Goal: Information Seeking & Learning: Find specific fact

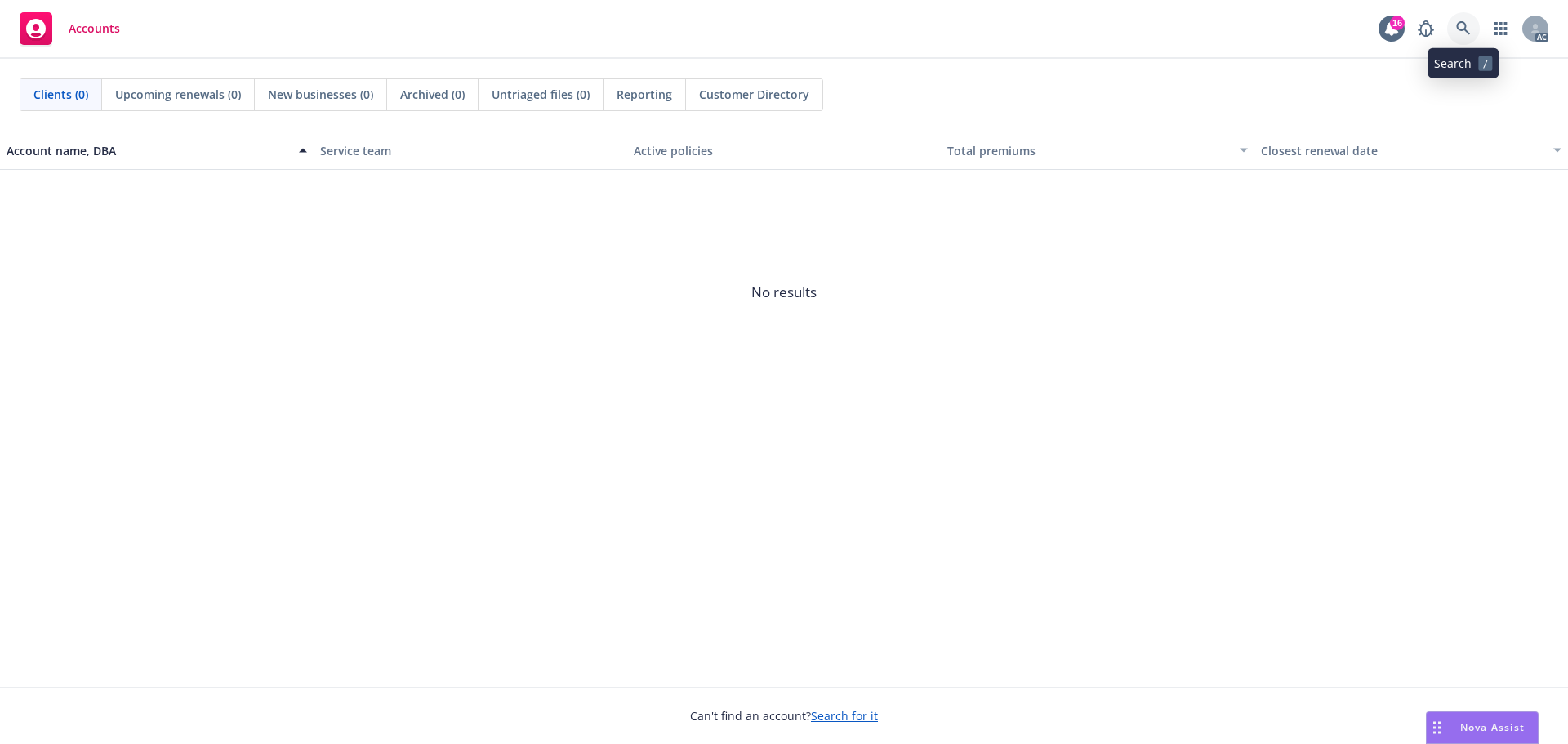
click at [1470, 25] on icon at bounding box center [1464, 29] width 15 height 15
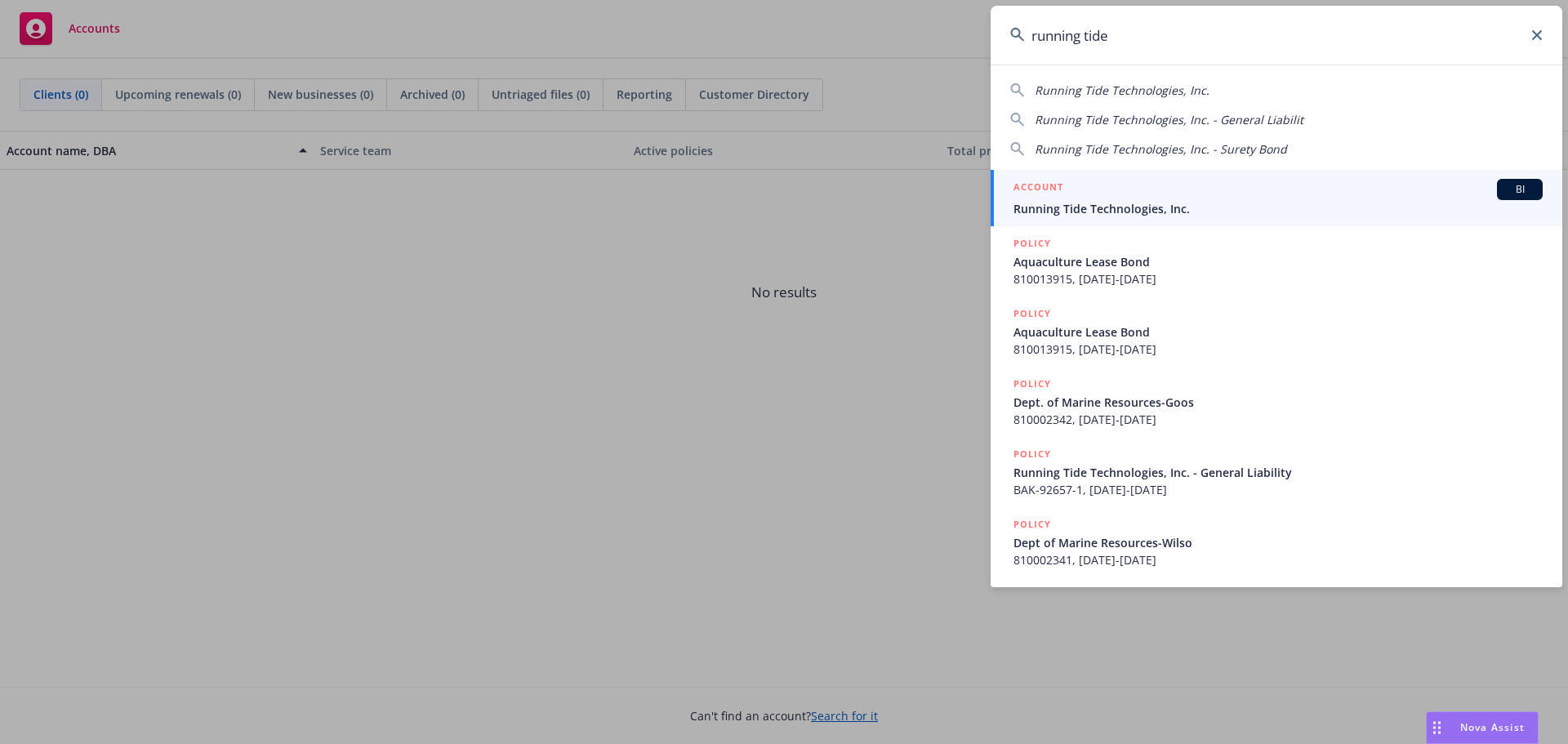
type input "running tide"
click at [1323, 202] on span "Running Tide Technologies, Inc." at bounding box center [1278, 208] width 529 height 17
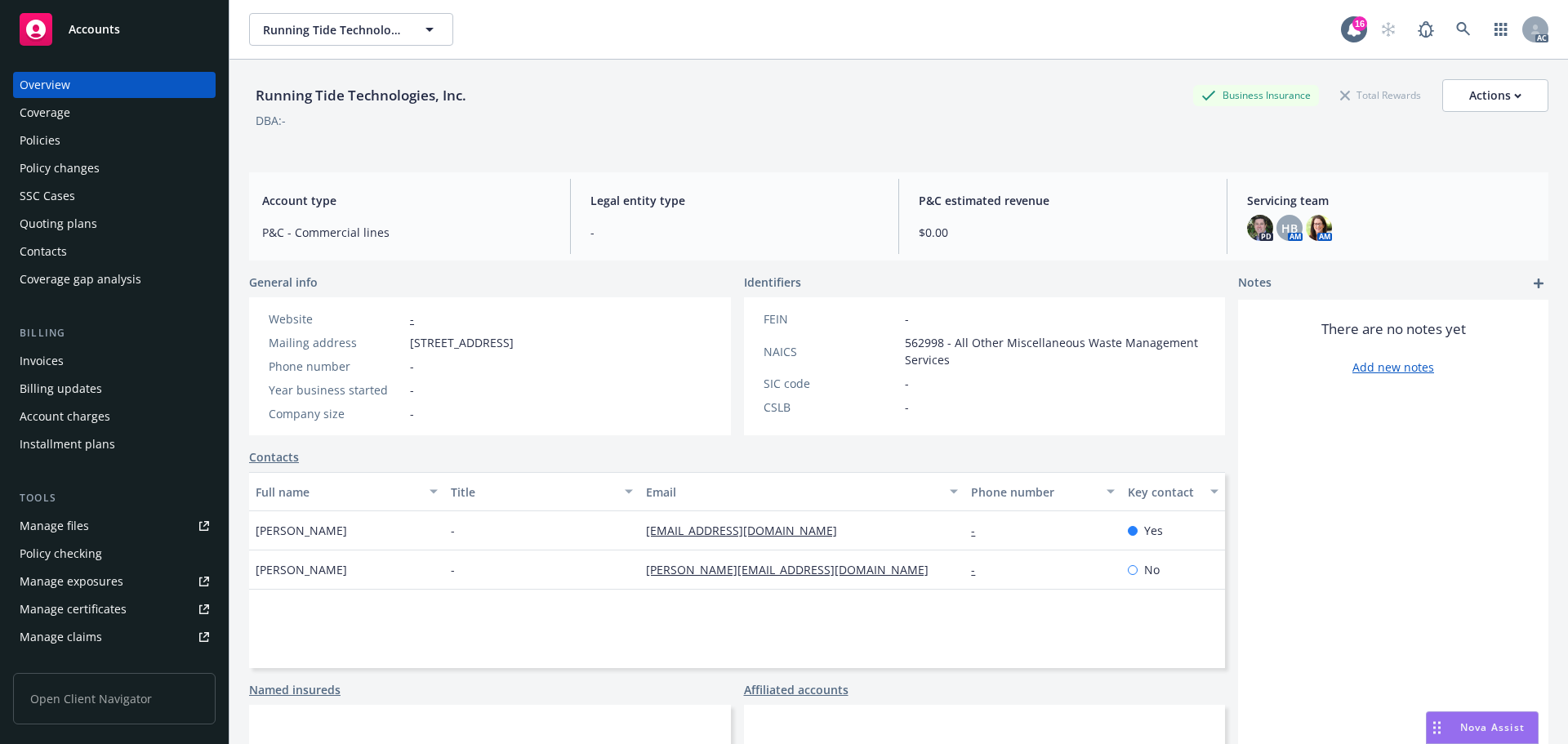
click at [57, 139] on div "Policies" at bounding box center [40, 141] width 41 height 26
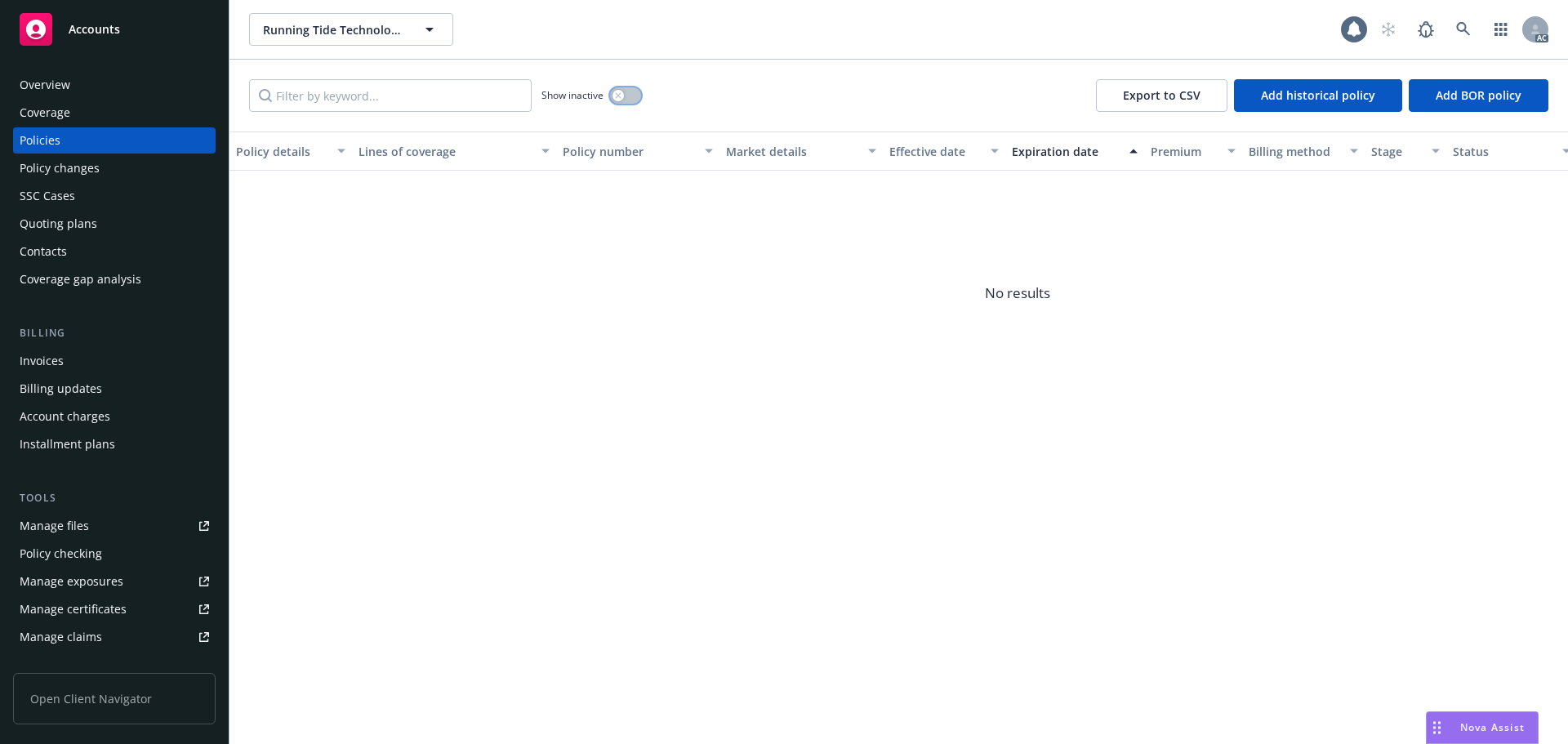
click at [617, 97] on icon "button" at bounding box center [618, 95] width 6 height 6
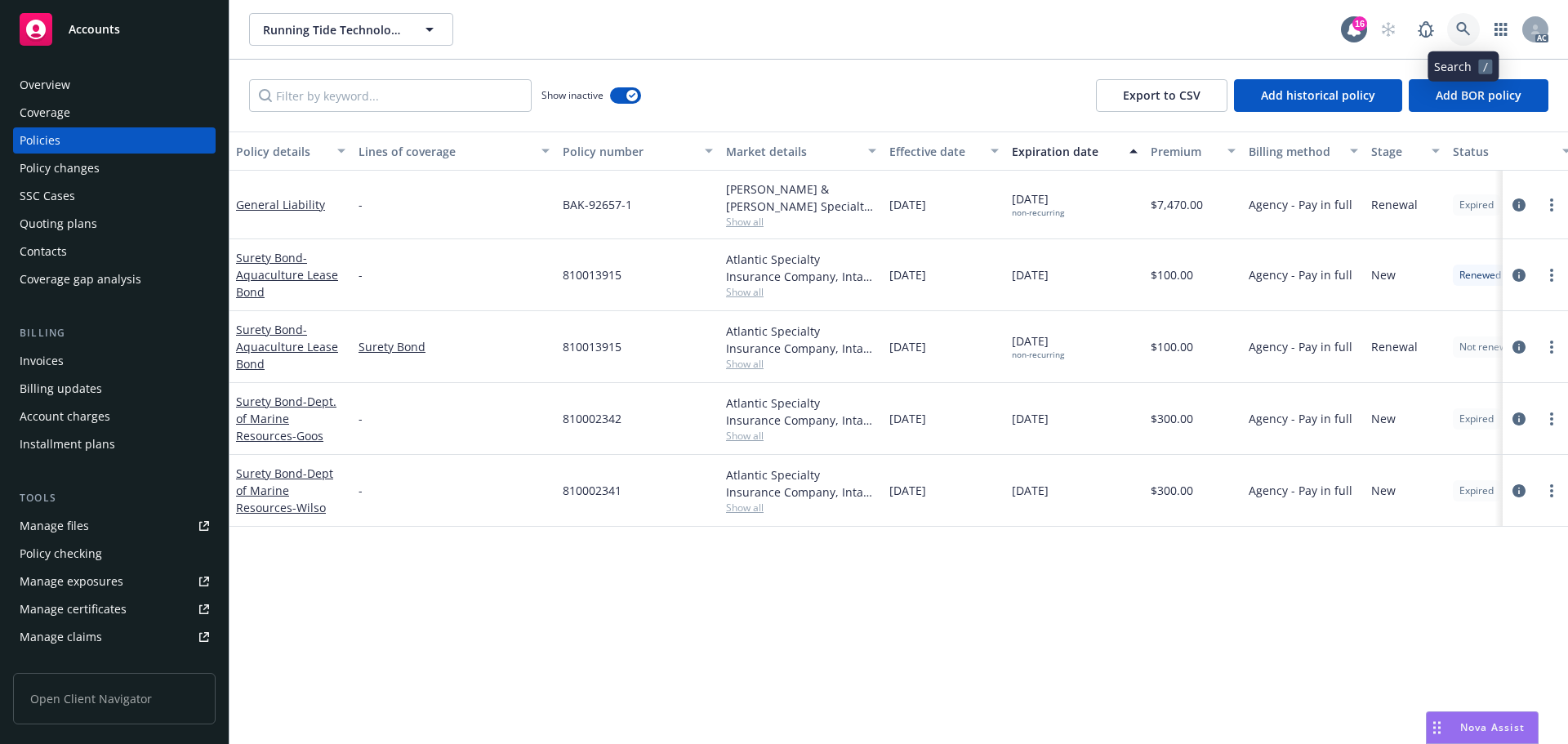
click at [1473, 35] on link at bounding box center [1464, 30] width 33 height 33
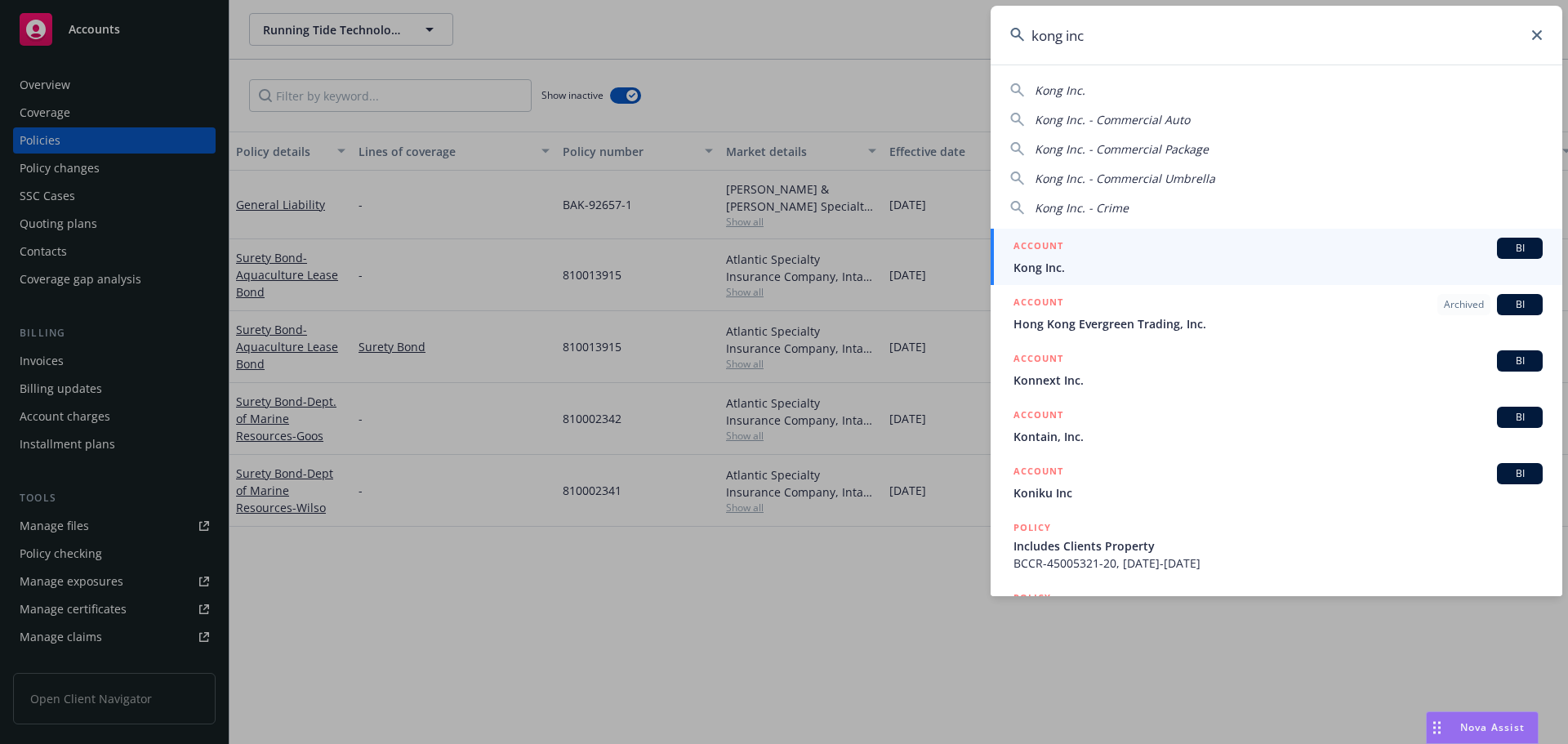
type input "kong inc"
click at [1139, 254] on div "ACCOUNT BI" at bounding box center [1278, 249] width 529 height 21
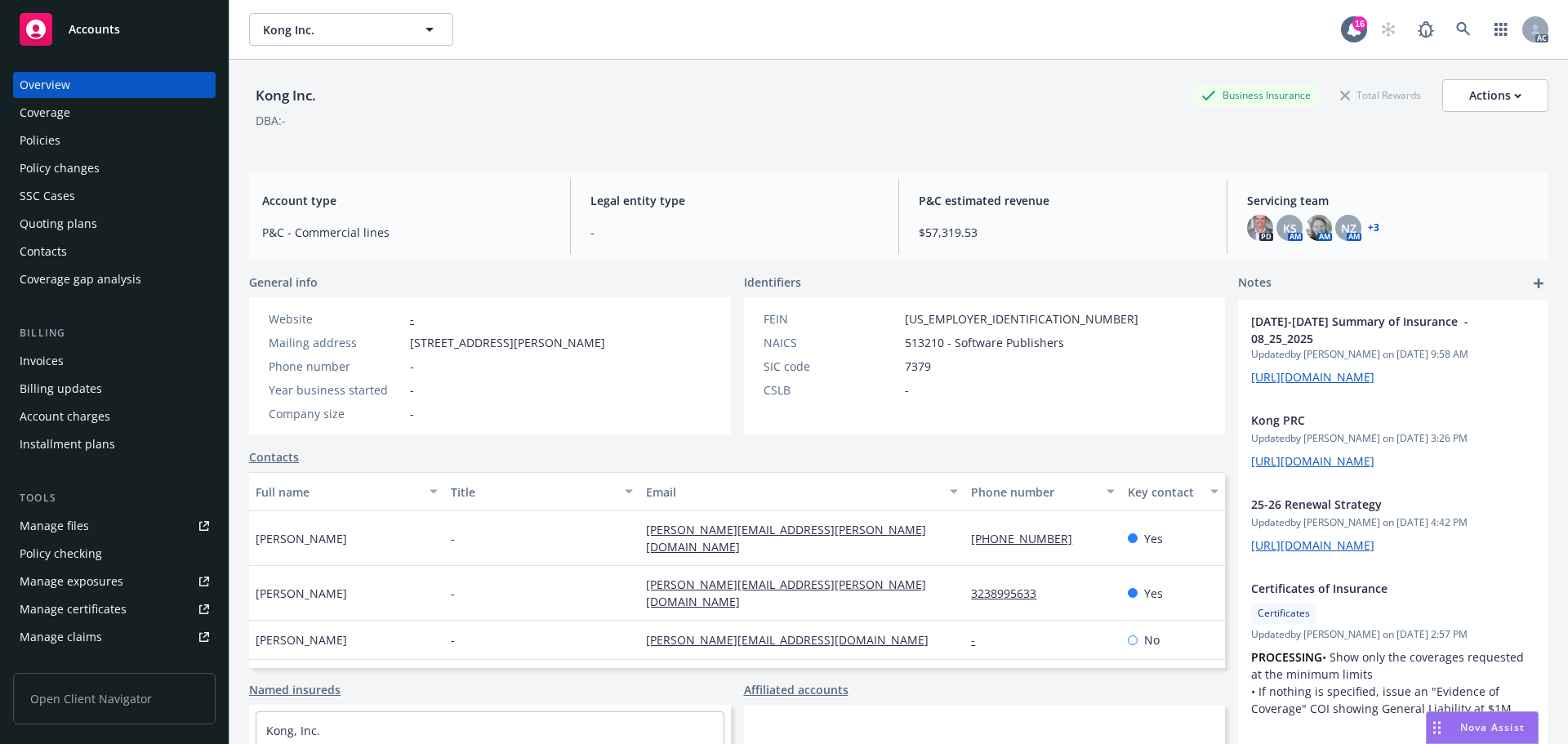
click at [65, 141] on div "Policies" at bounding box center [114, 141] width 189 height 26
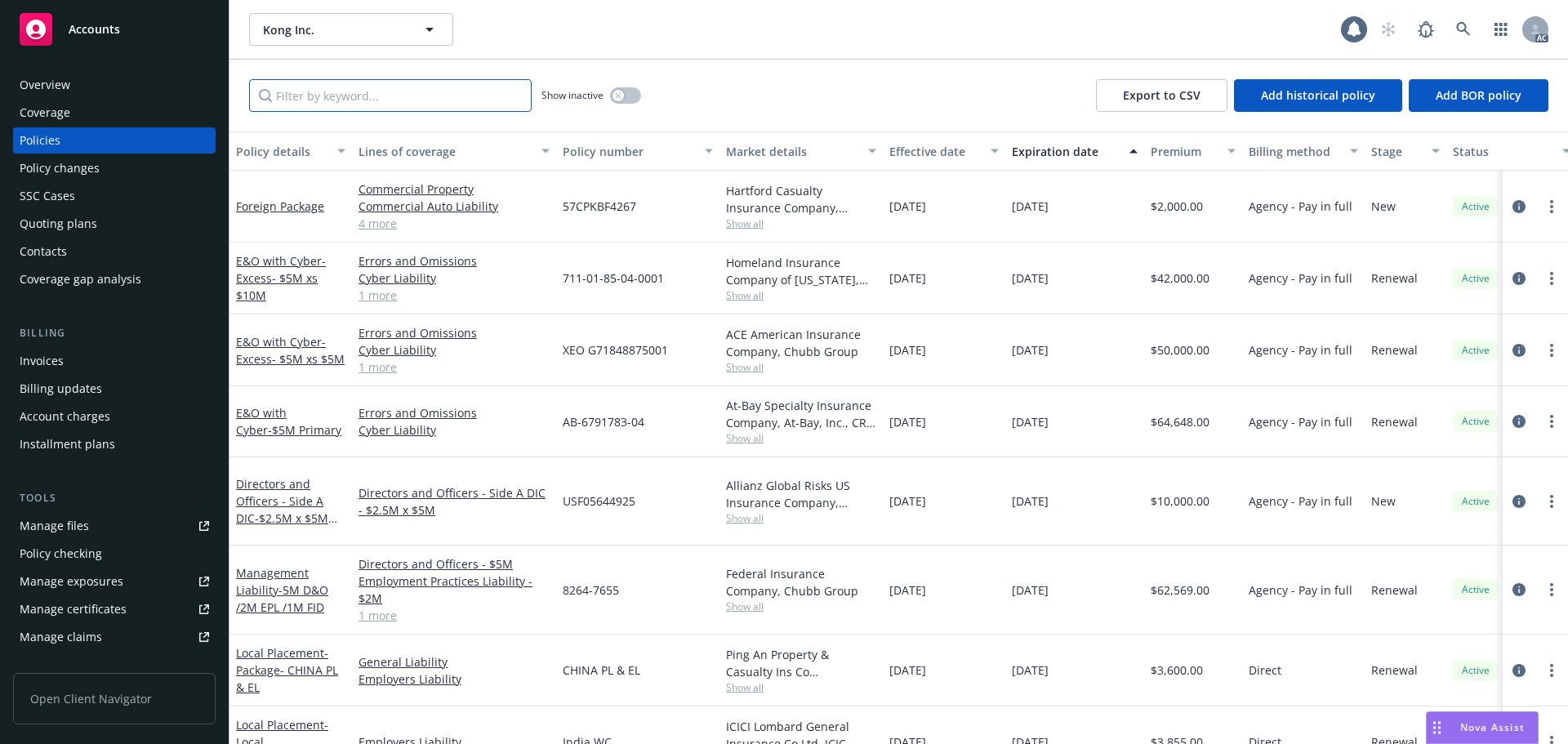
click at [476, 108] on input "Filter by keyword..." at bounding box center [390, 95] width 282 height 33
click at [633, 98] on button "button" at bounding box center [626, 95] width 31 height 16
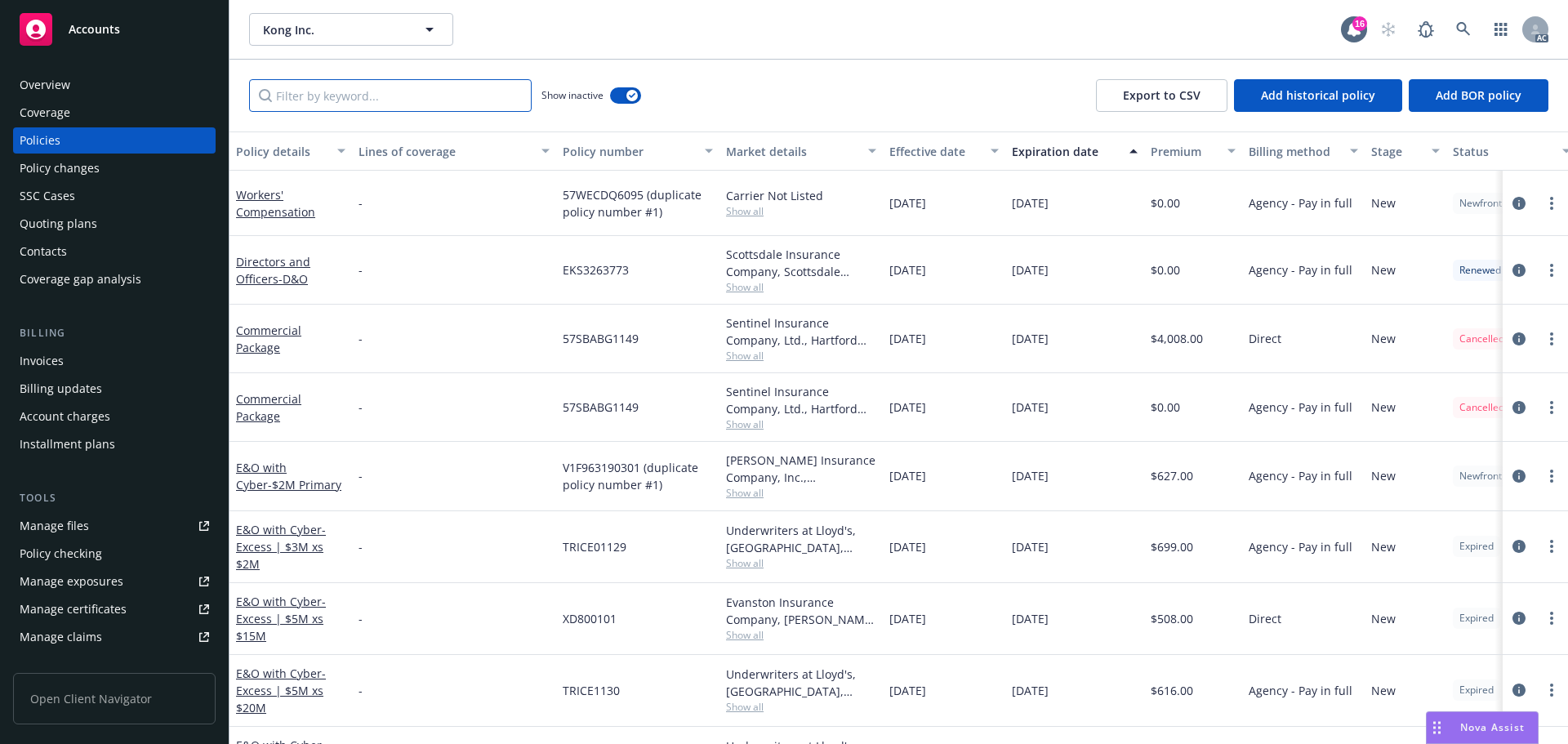
click at [399, 90] on input "Filter by keyword..." at bounding box center [390, 95] width 282 height 33
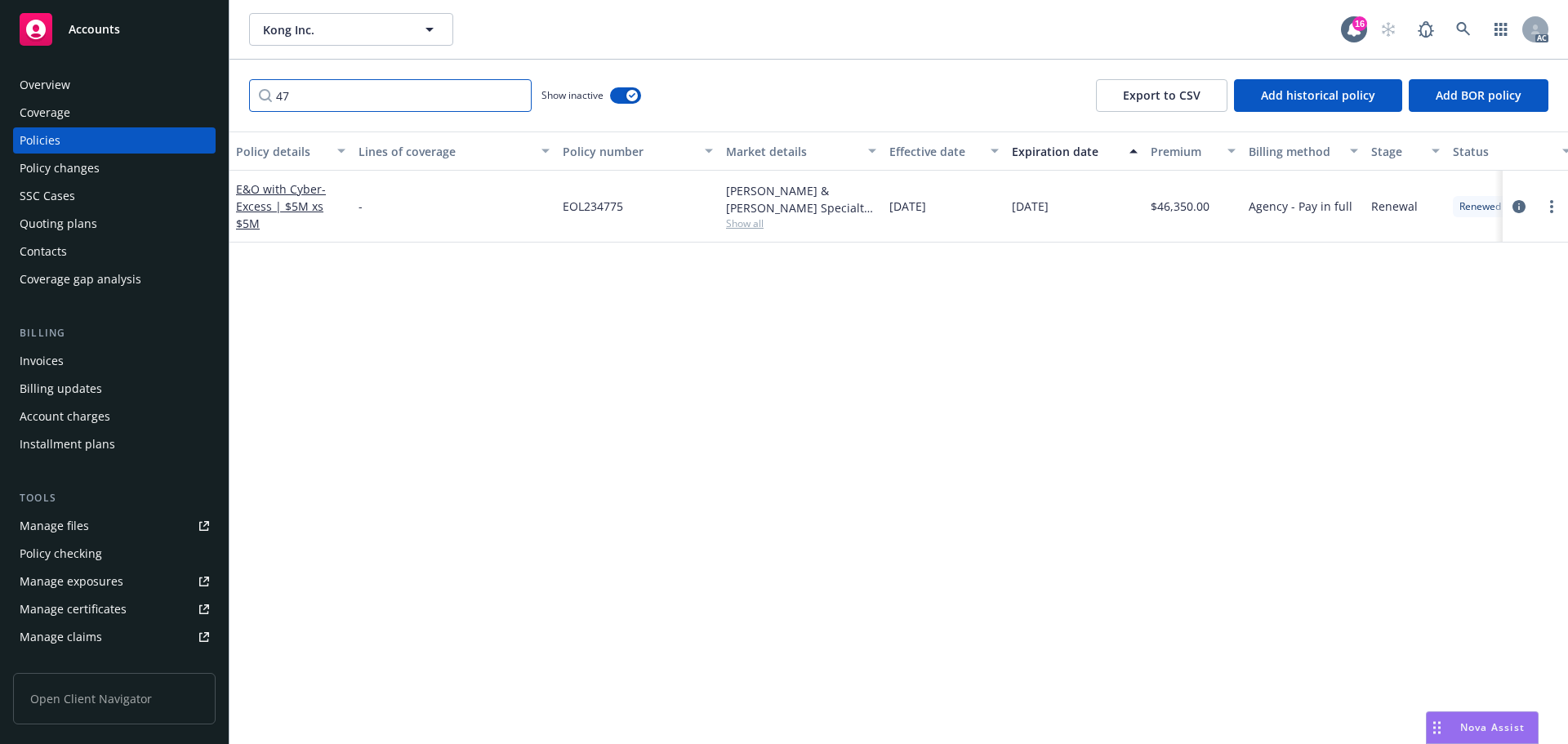
type input "4"
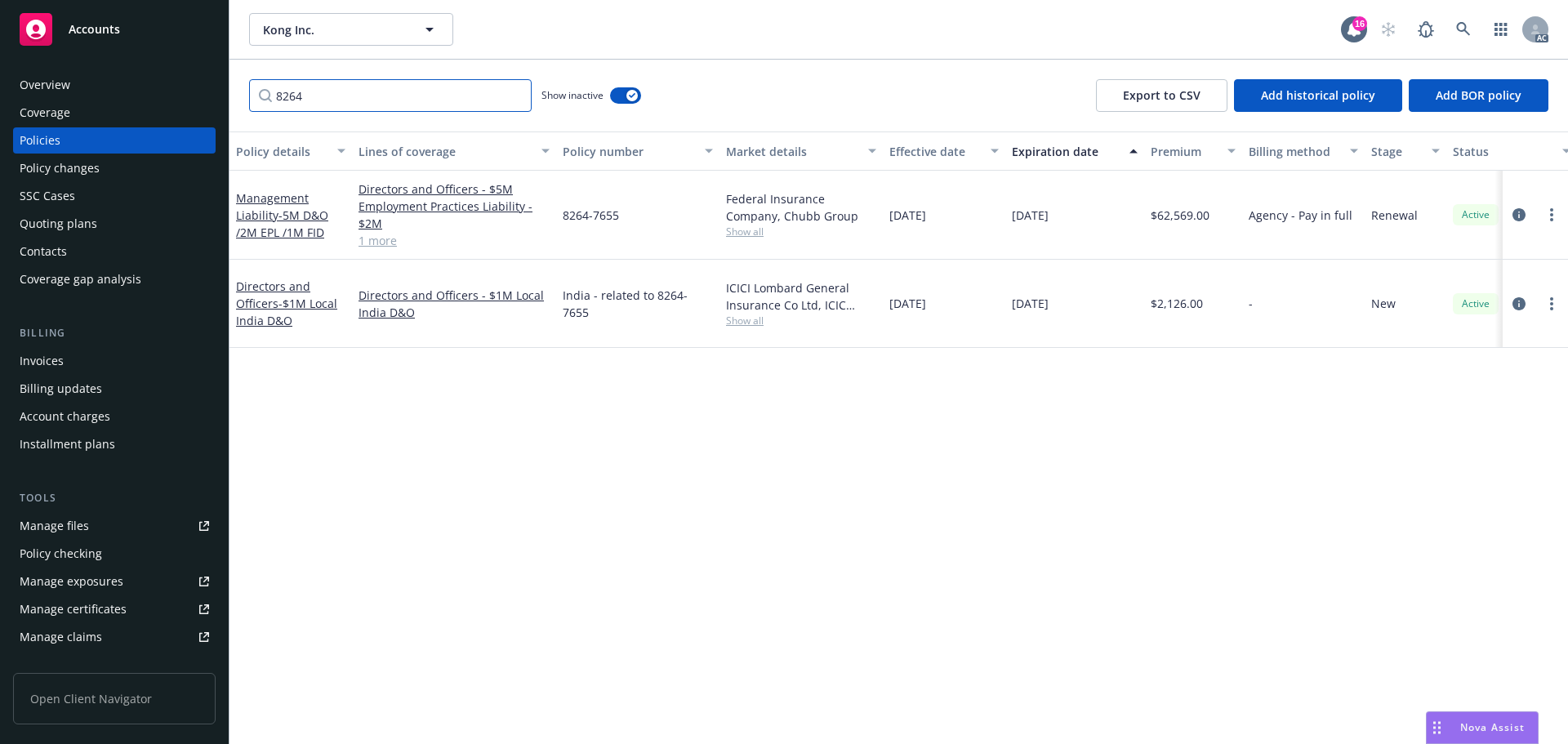
type input "8264"
drag, startPoint x: 636, startPoint y: 221, endPoint x: 562, endPoint y: 230, distance: 74.5
click at [562, 230] on div "8264-7655" at bounding box center [638, 215] width 164 height 89
copy span "8264-7655"
click at [109, 166] on div "Policy changes" at bounding box center [114, 169] width 189 height 26
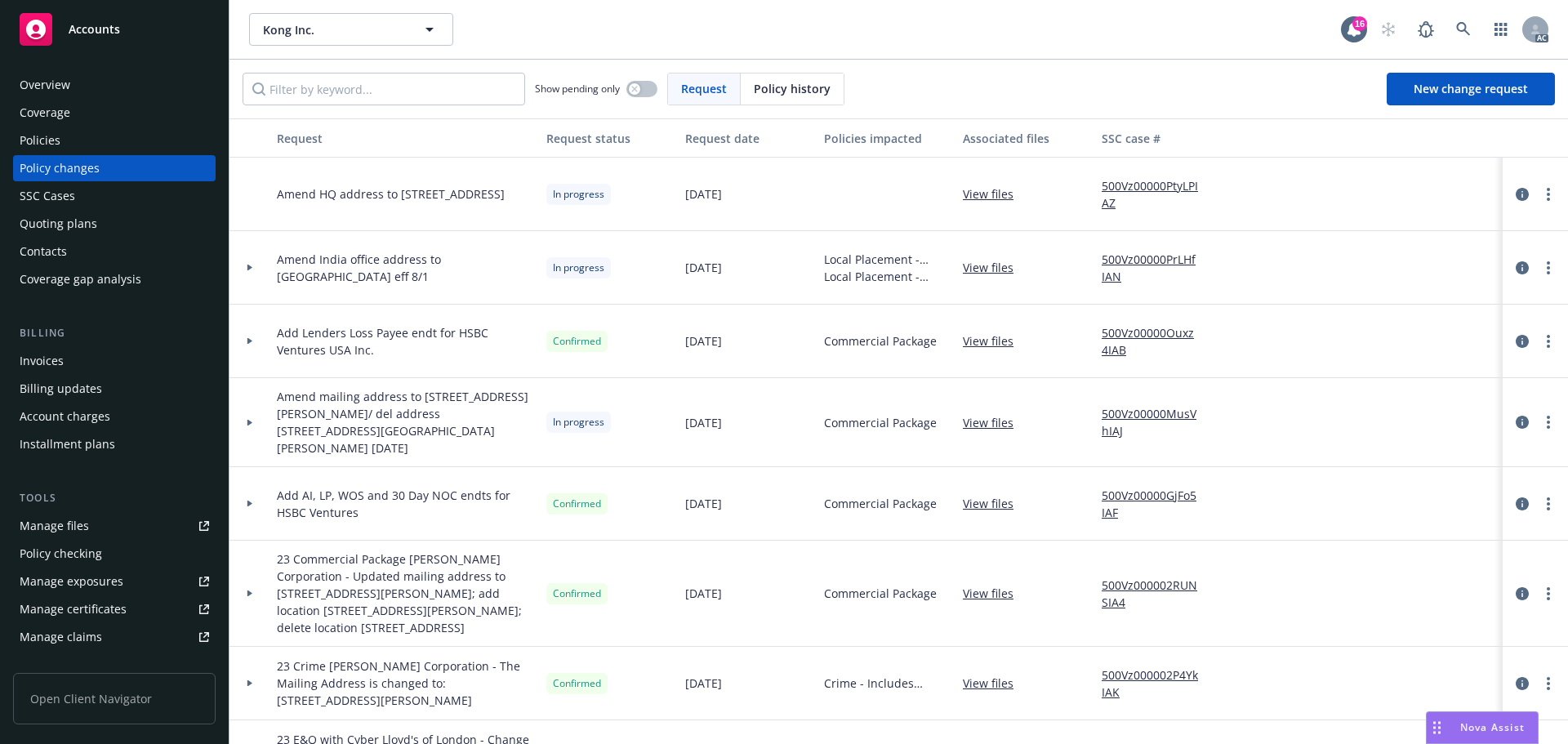
drag, startPoint x: 791, startPoint y: 85, endPoint x: 754, endPoint y: 89, distance: 37.2
click at [786, 86] on span "Policy history" at bounding box center [791, 88] width 77 height 17
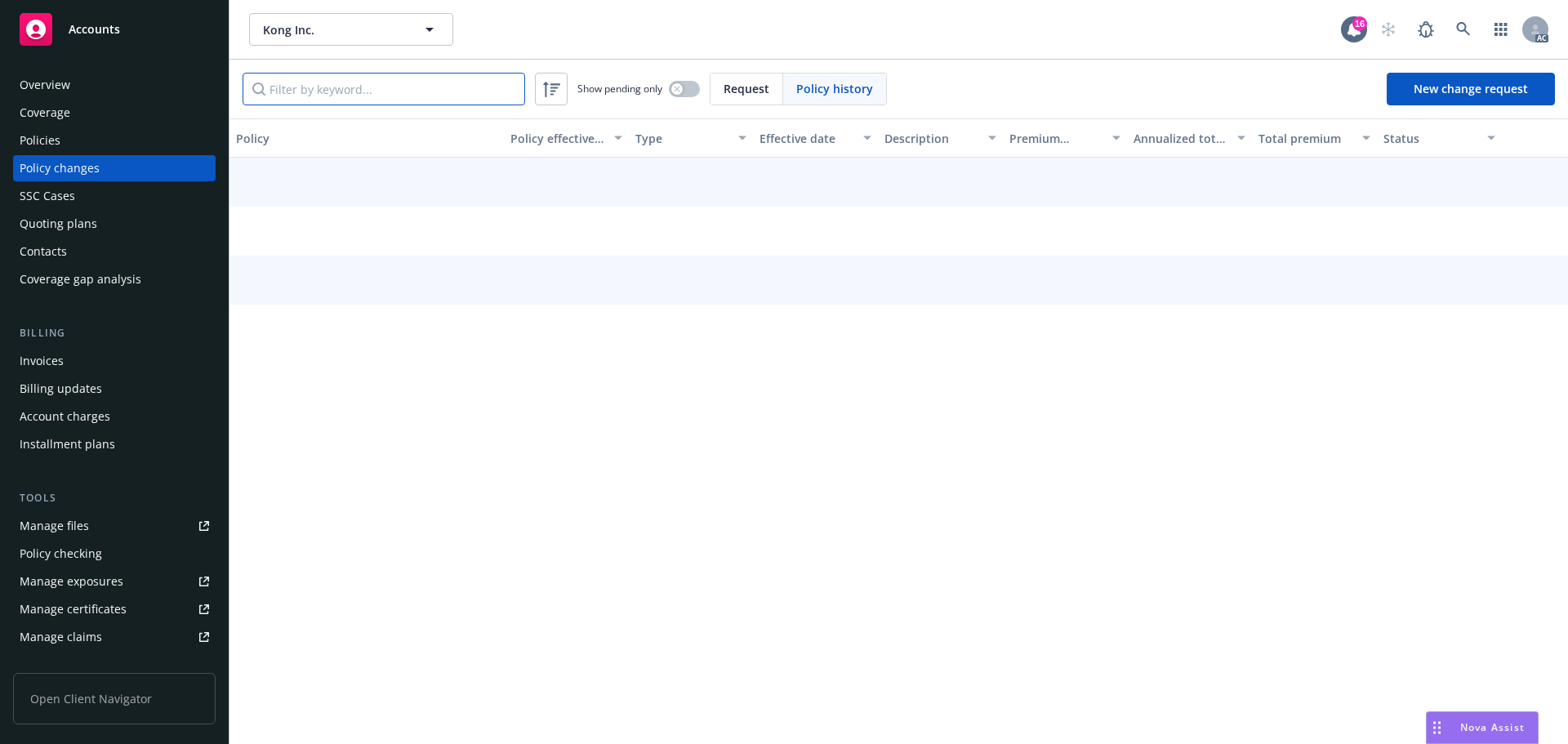
click at [473, 81] on input "Filter by keyword..." at bounding box center [383, 89] width 282 height 33
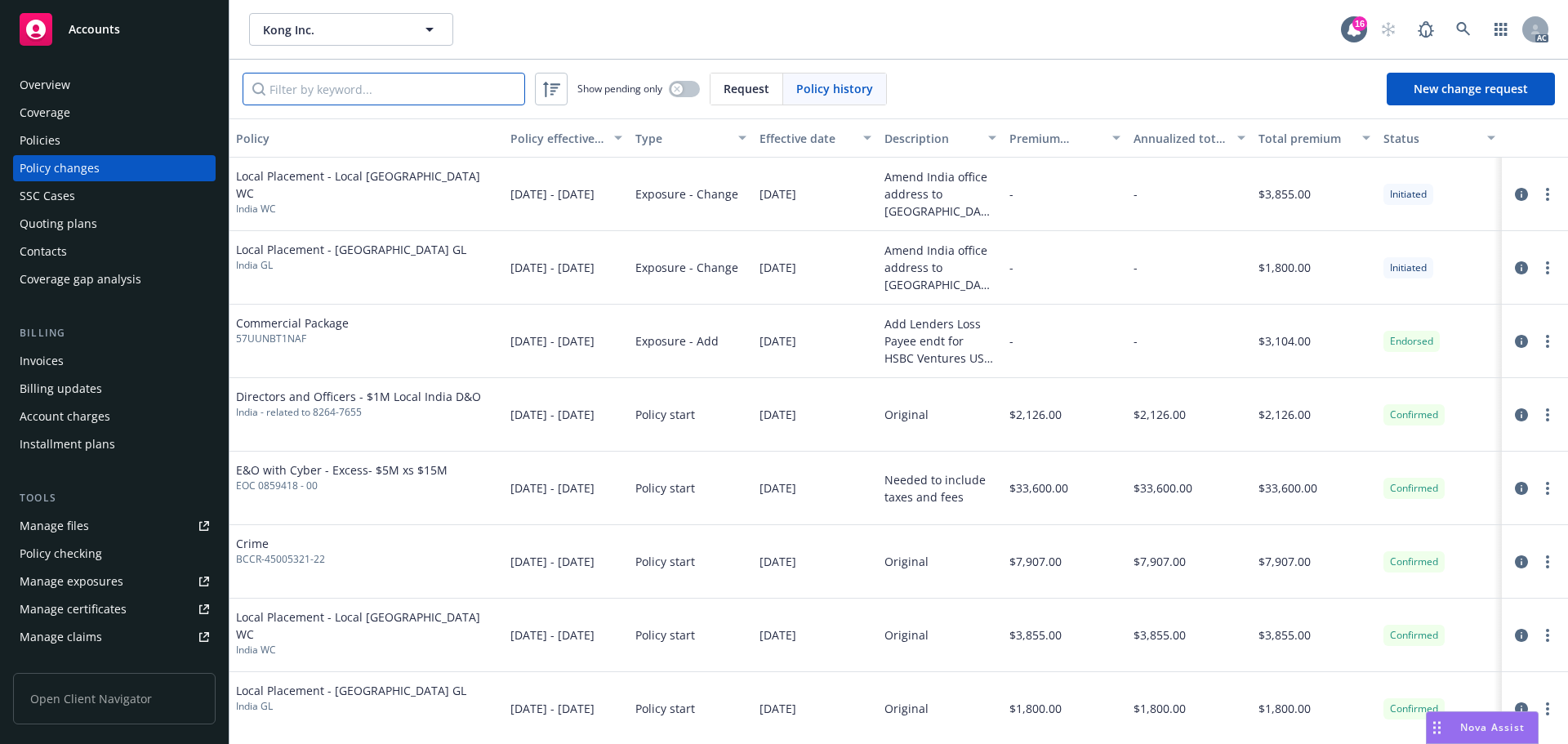
paste input "8264-7655"
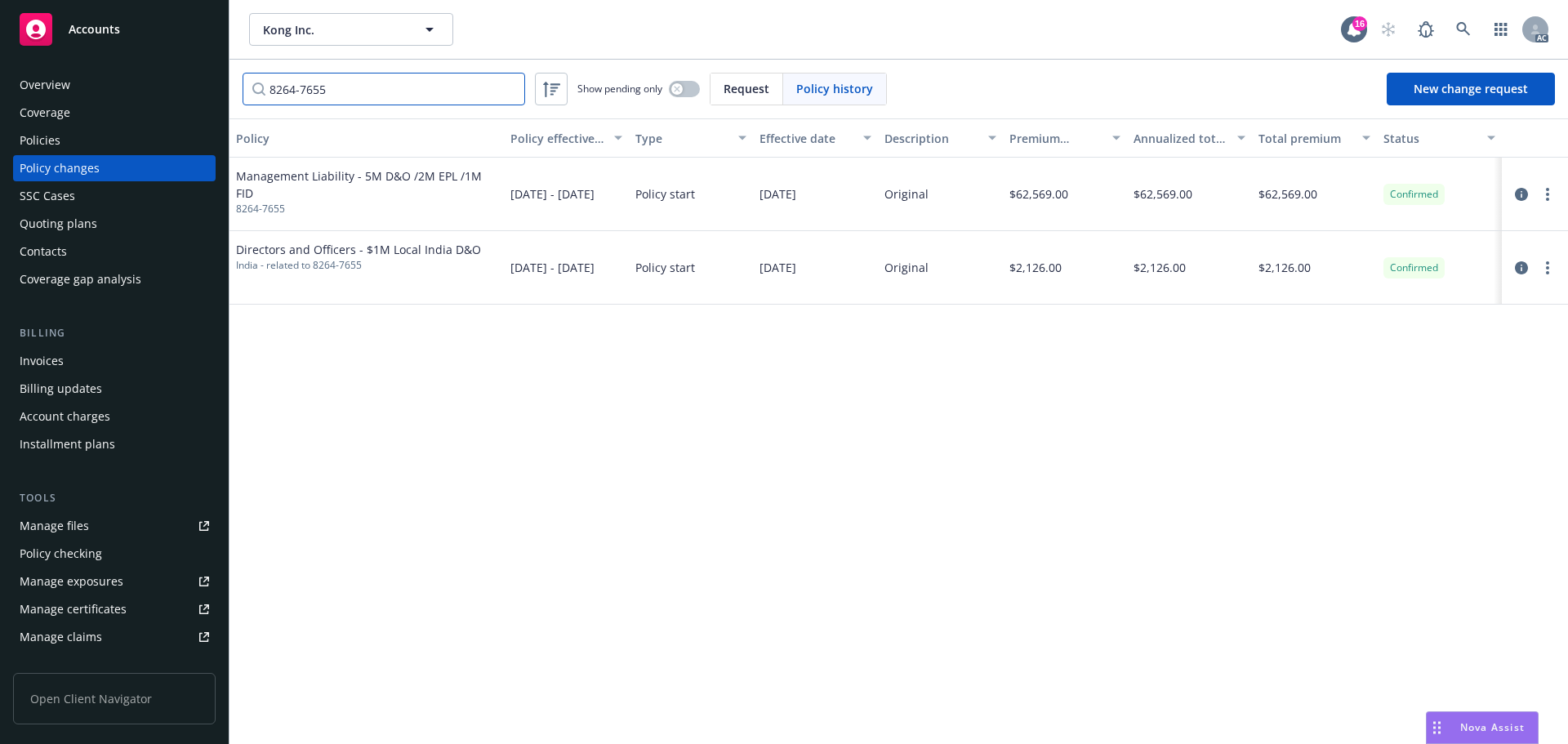
type input "8264-7655"
click at [1472, 23] on link at bounding box center [1464, 30] width 33 height 33
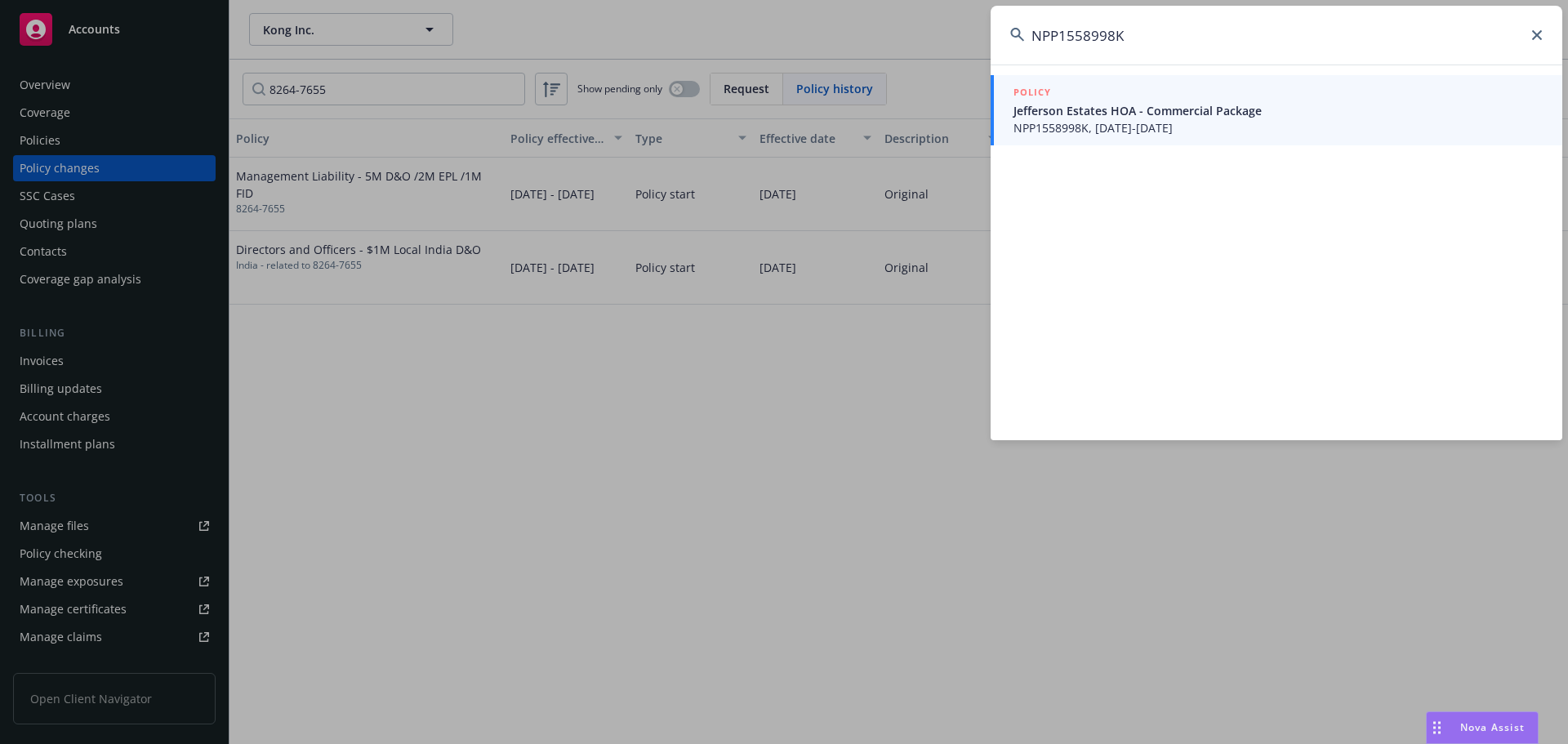
type input "NPP1558998K"
click at [1151, 116] on span "Jefferson Estates HOA - Commercial Package" at bounding box center [1278, 110] width 529 height 17
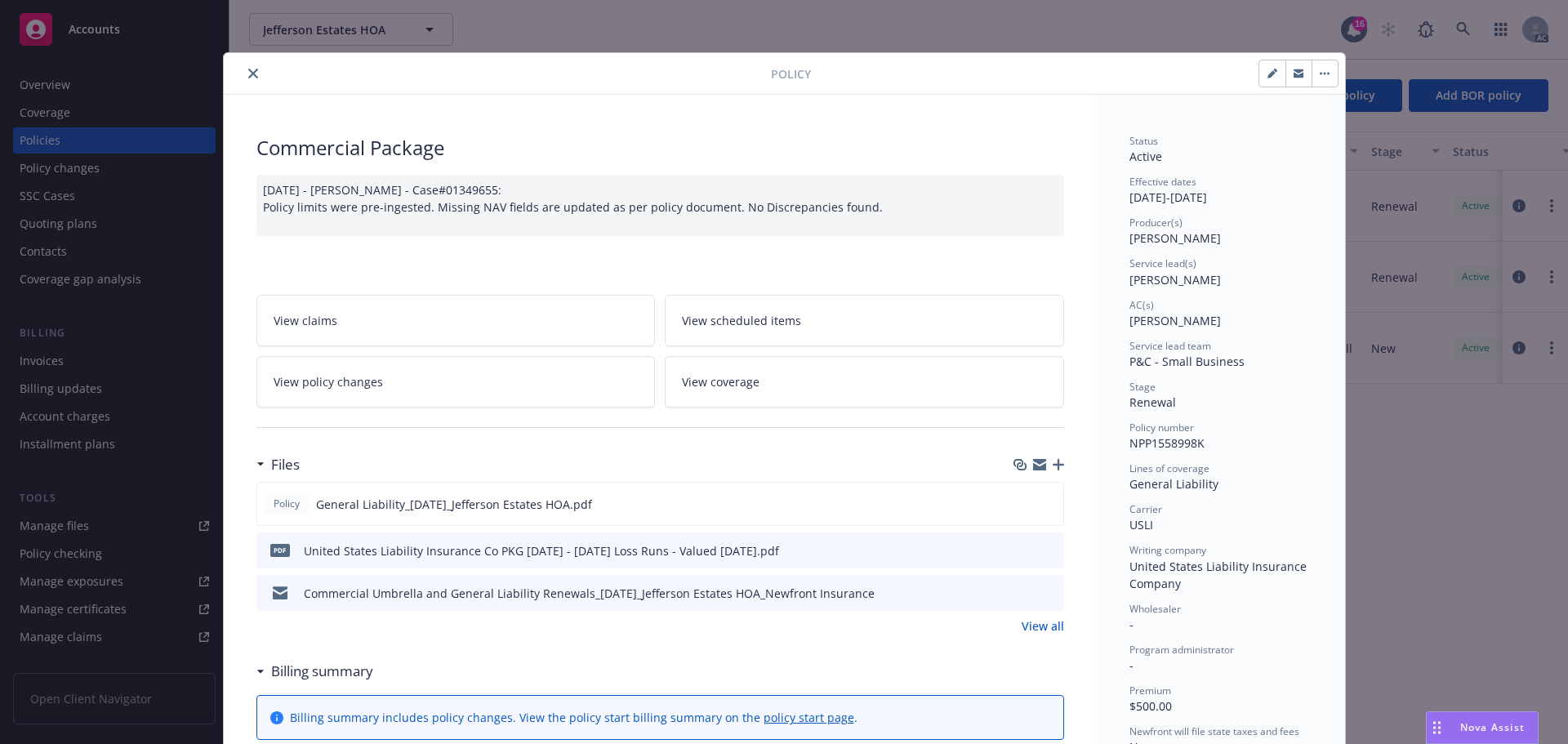
click at [248, 72] on icon "close" at bounding box center [253, 73] width 10 height 10
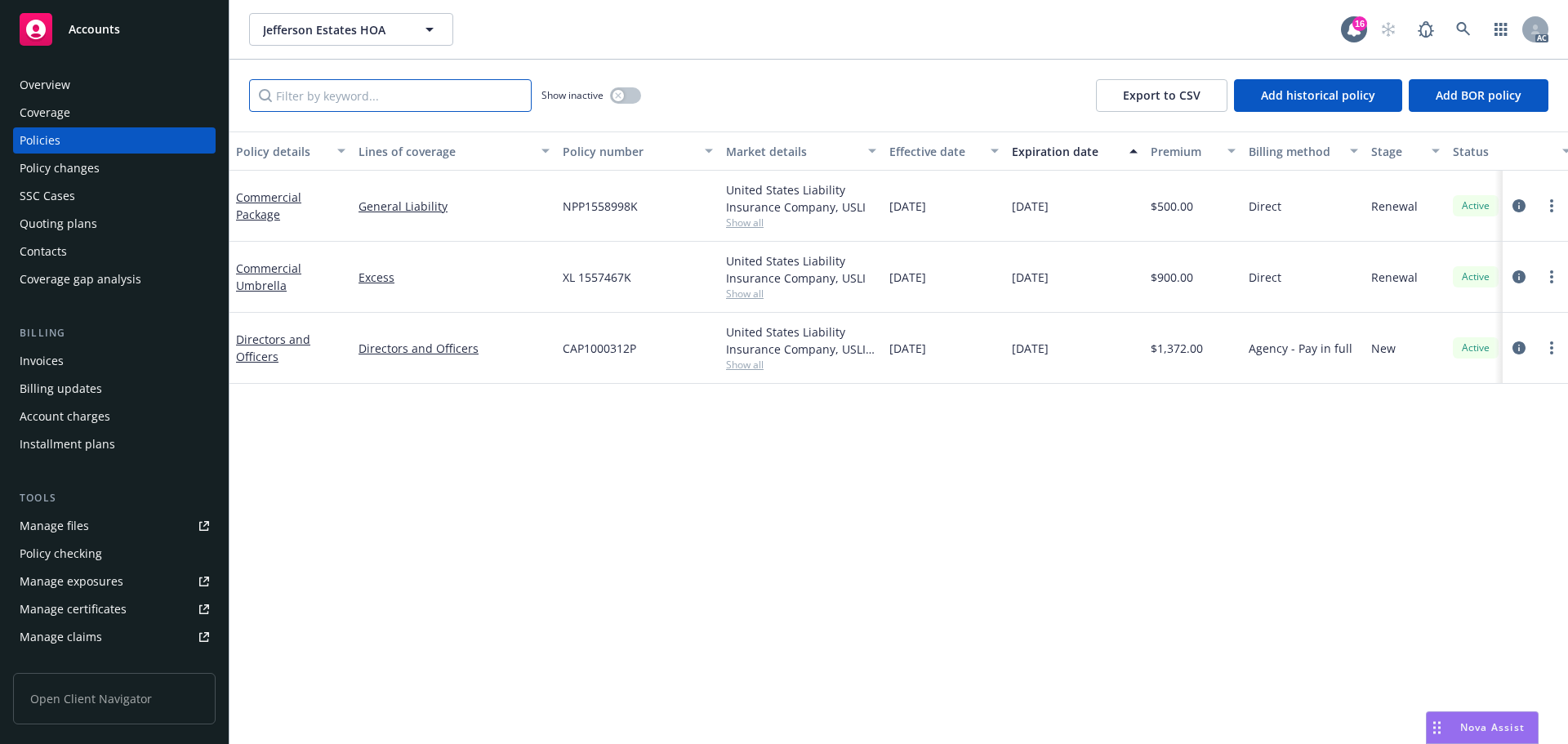
click at [367, 96] on input "Filter by keyword..." at bounding box center [390, 95] width 282 height 33
click at [1472, 36] on link at bounding box center [1464, 30] width 33 height 33
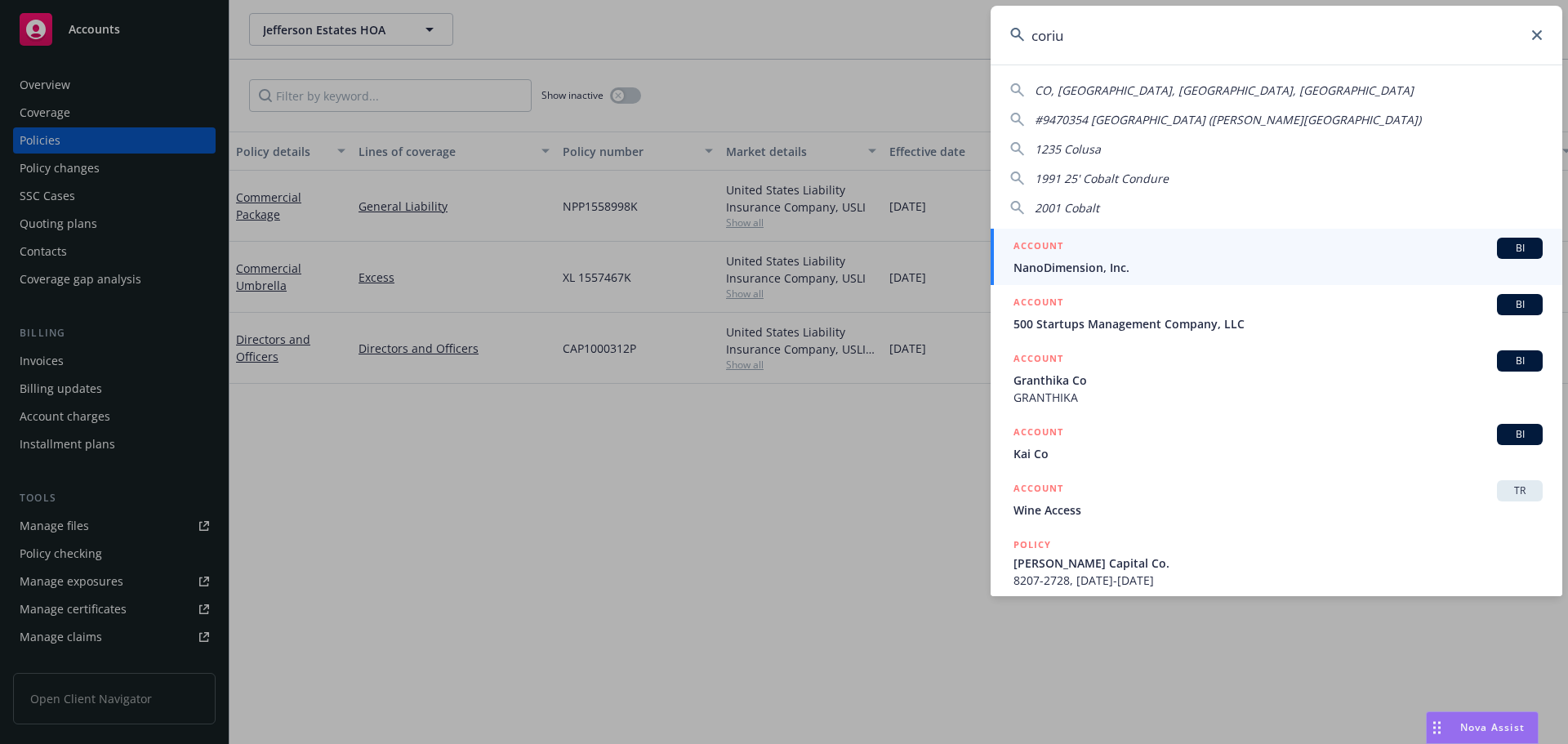
type input "corium"
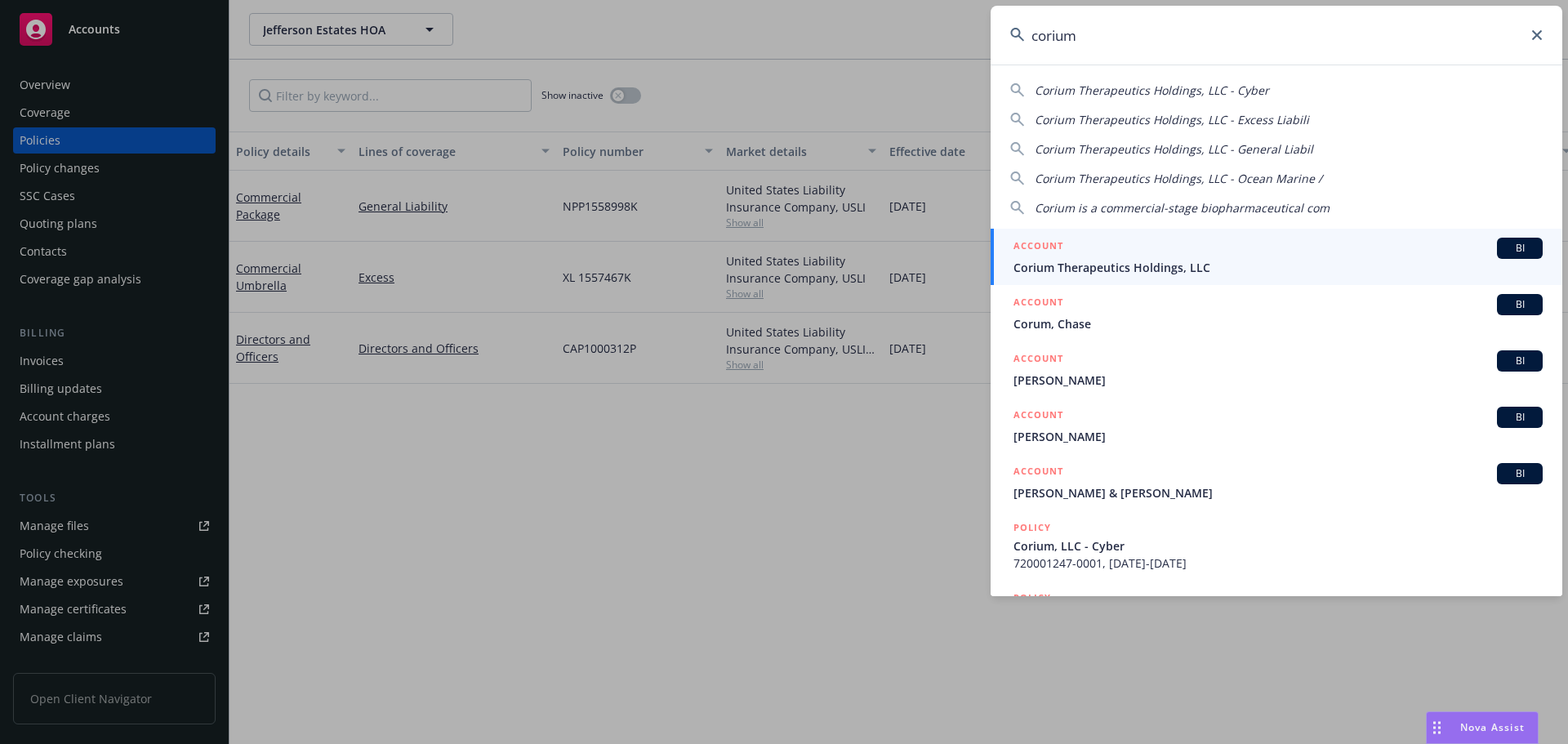
drag, startPoint x: 1178, startPoint y: 255, endPoint x: 1118, endPoint y: 259, distance: 60.1
click at [1178, 255] on div "ACCOUNT BI" at bounding box center [1278, 249] width 529 height 21
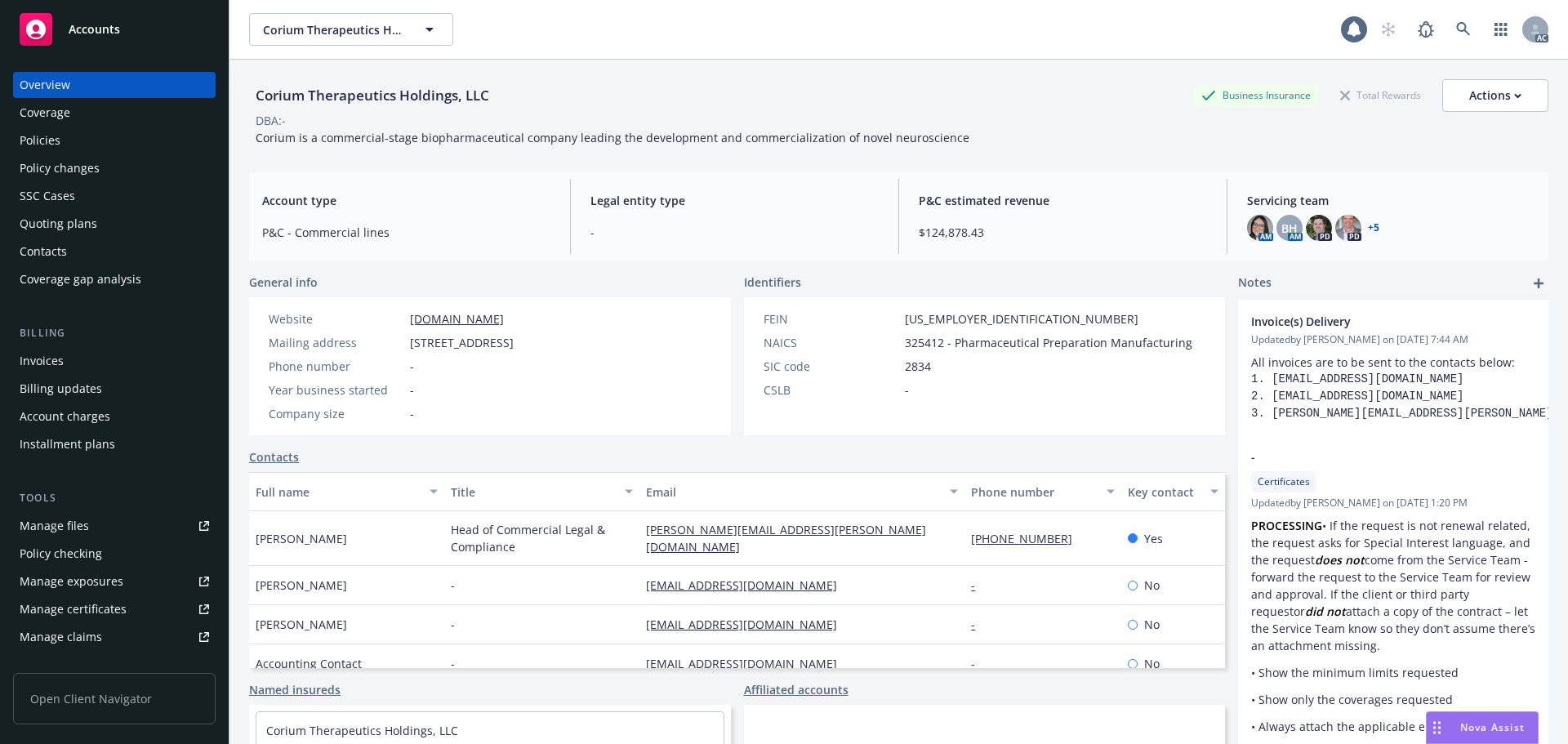
click at [89, 356] on div "Invoices" at bounding box center [114, 361] width 189 height 26
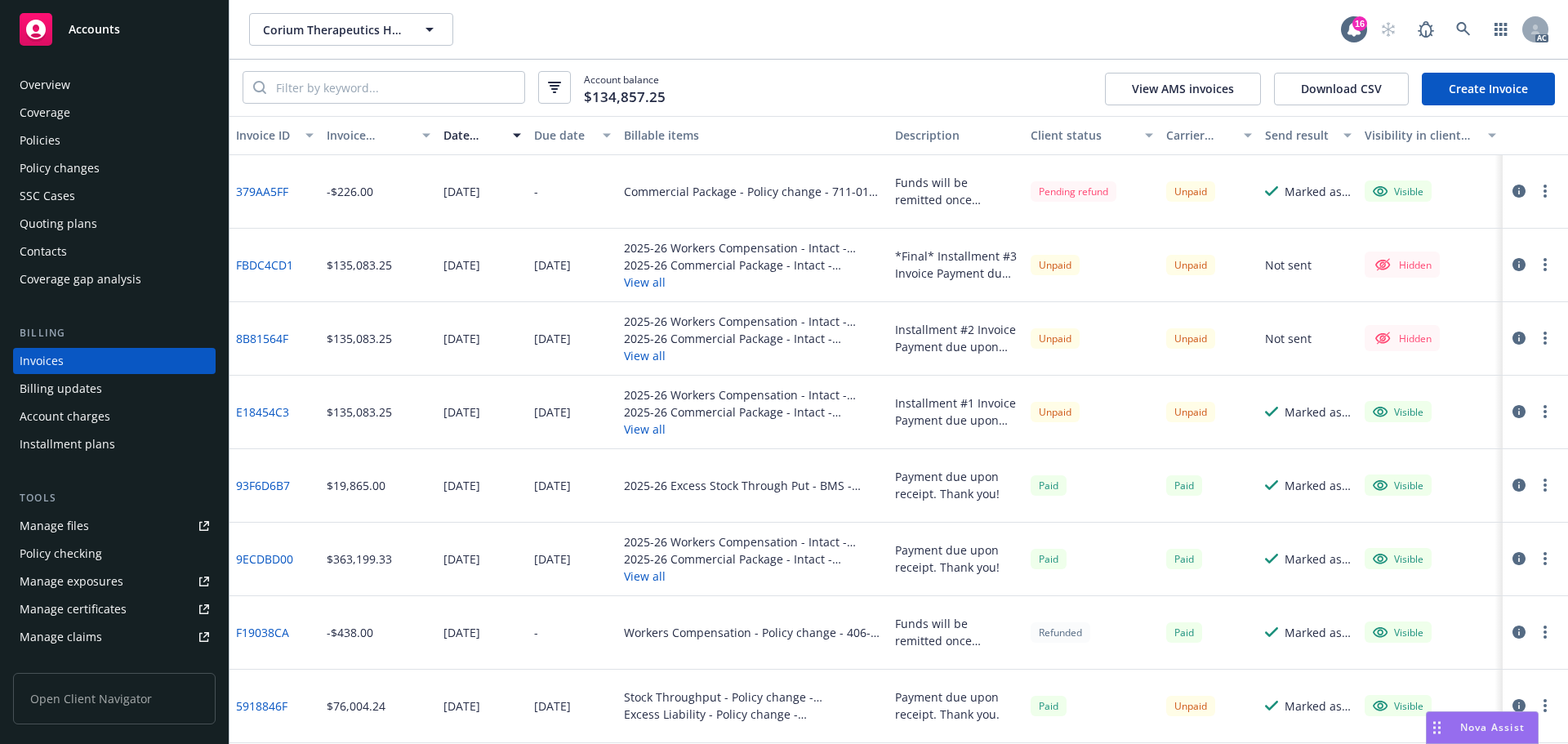
click at [743, 55] on div "Corium Therapeutics Holdings, LLC Corium Therapeutics Holdings, LLC 16 AC" at bounding box center [898, 29] width 1338 height 58
click at [705, 45] on div "Corium Therapeutics Holdings, LLC Corium Therapeutics Holdings, LLC" at bounding box center [795, 30] width 1092 height 33
